Goal: Transaction & Acquisition: Download file/media

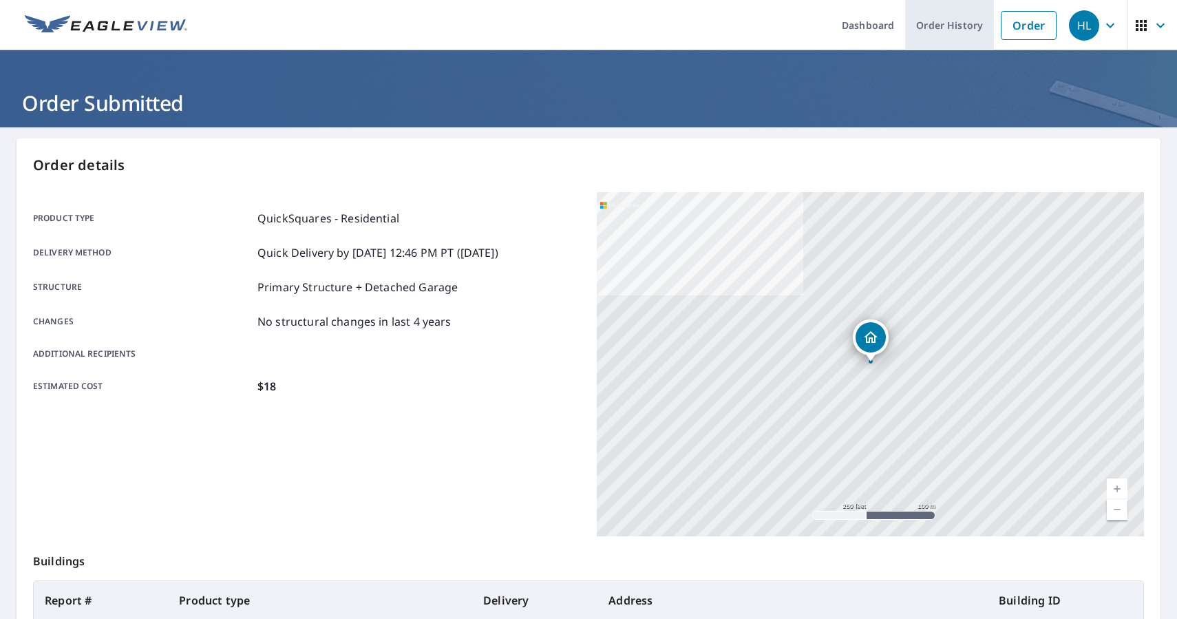
click at [946, 19] on link "Order History" at bounding box center [949, 25] width 89 height 50
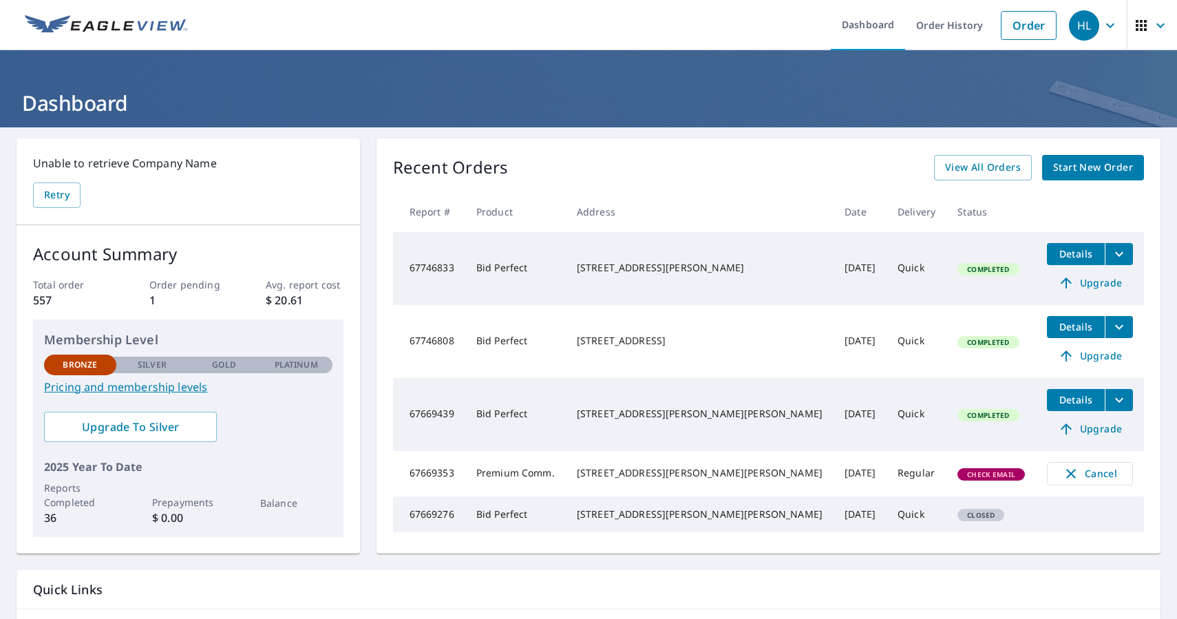
click at [1111, 252] on icon "filesDropdownBtn-67746833" at bounding box center [1119, 254] width 17 height 17
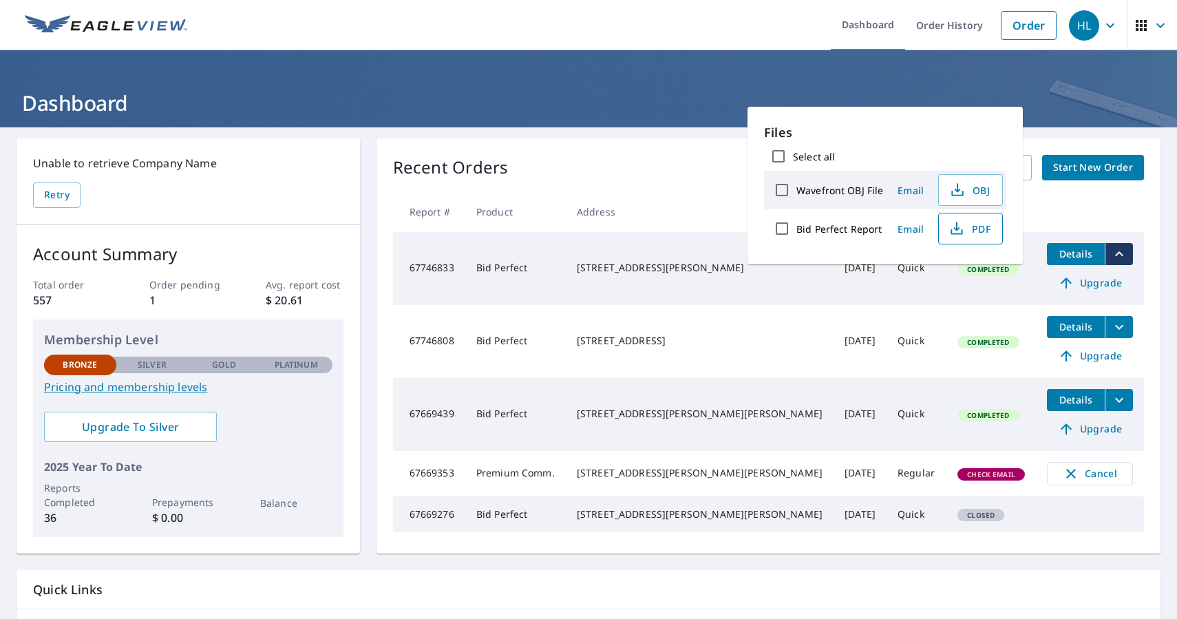
click at [981, 229] on span "PDF" at bounding box center [969, 228] width 44 height 17
click at [685, 145] on div "Recent Orders View All Orders Start New Order Report # Product Address Date Del…" at bounding box center [769, 345] width 784 height 415
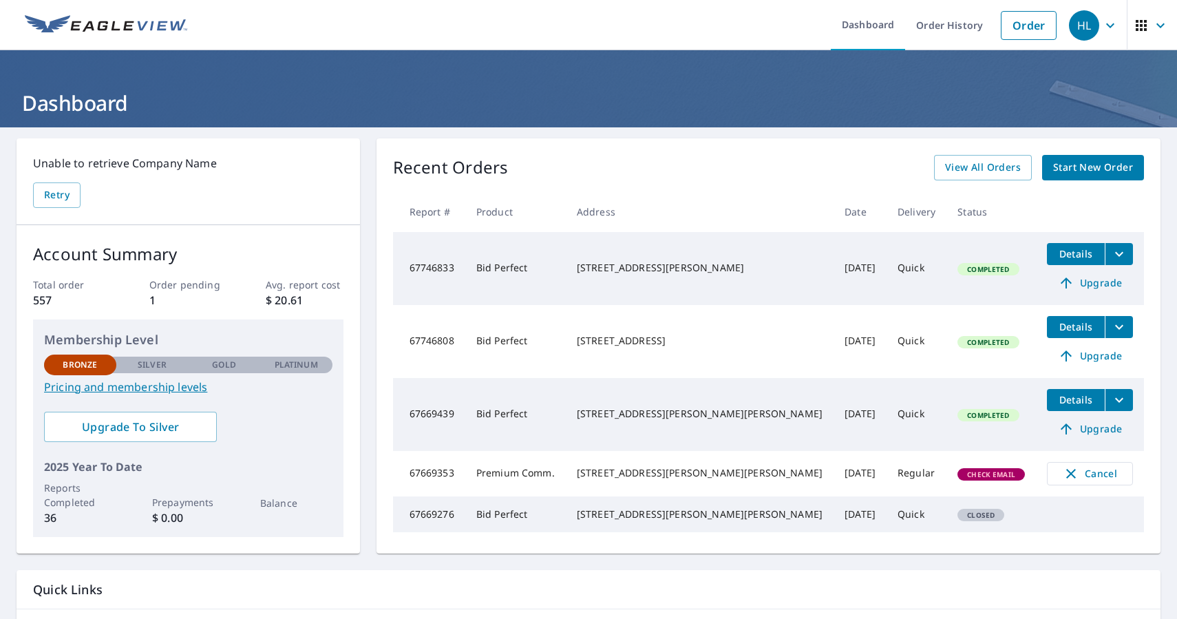
click at [1111, 325] on icon "filesDropdownBtn-67746808" at bounding box center [1119, 327] width 17 height 17
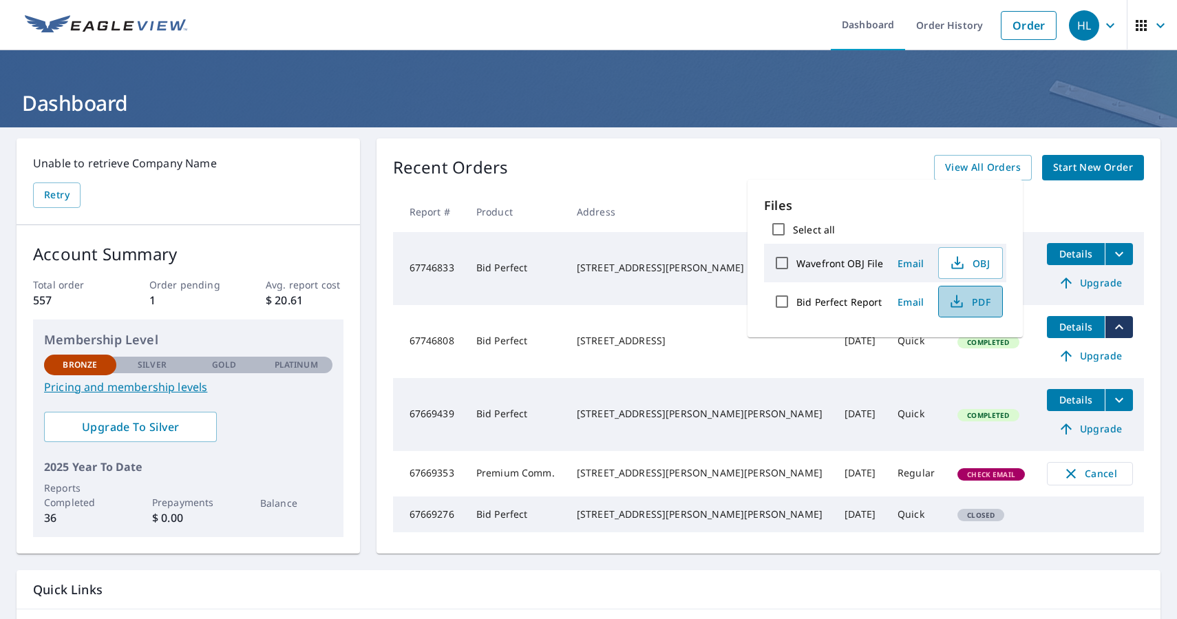
click at [975, 299] on span "PDF" at bounding box center [969, 301] width 44 height 17
click at [618, 162] on div "Recent Orders View All Orders Start New Order" at bounding box center [768, 167] width 751 height 25
